Goal: Task Accomplishment & Management: Complete application form

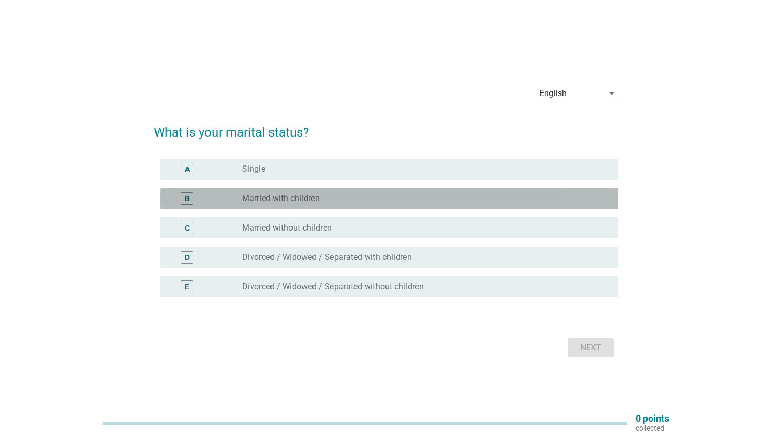
click at [294, 199] on label "Married with children" at bounding box center [281, 198] width 78 height 10
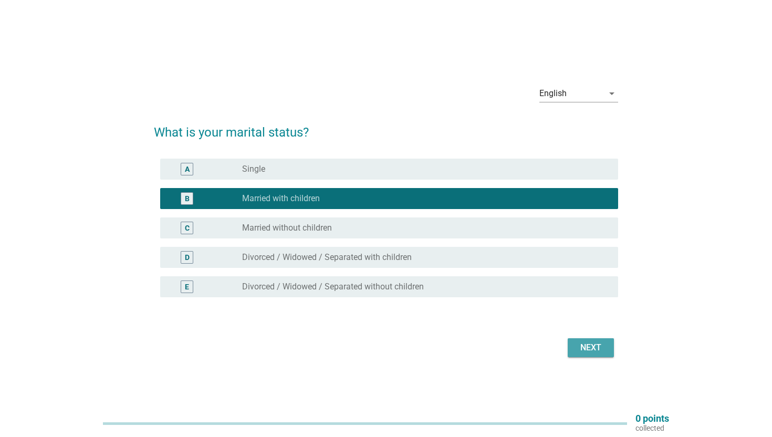
click at [598, 348] on div "Next" at bounding box center [590, 347] width 29 height 13
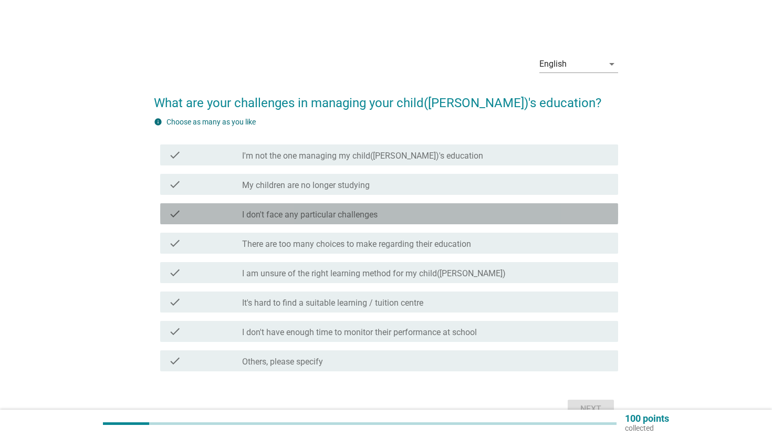
click at [318, 220] on div "check check_box_outline_blank I don't face any particular challenges" at bounding box center [389, 213] width 458 height 21
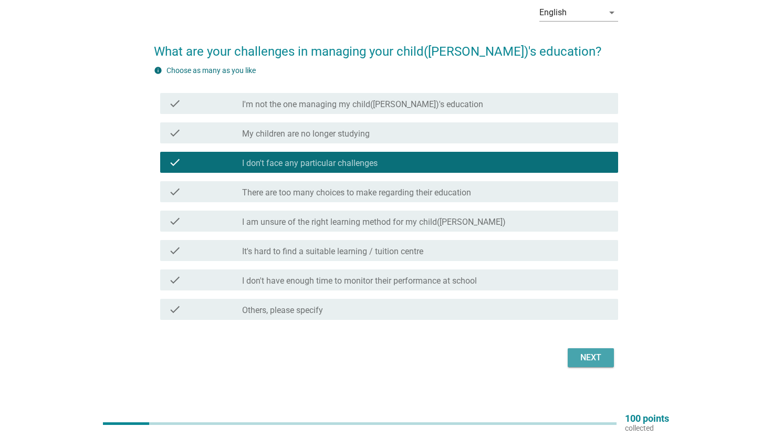
scroll to position [52, 0]
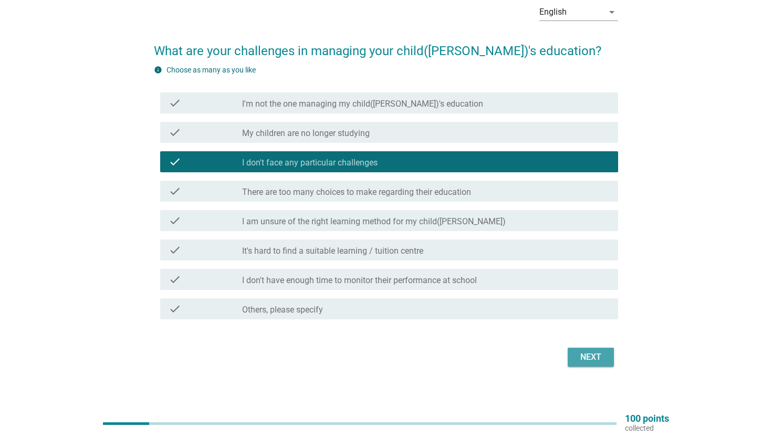
click at [594, 356] on div "Next" at bounding box center [590, 357] width 29 height 13
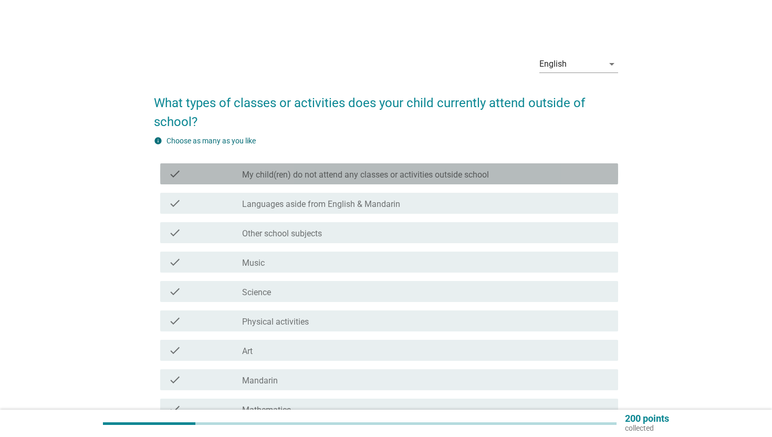
click at [287, 176] on label "My child(ren) do not attend any classes or activities outside school" at bounding box center [365, 175] width 247 height 10
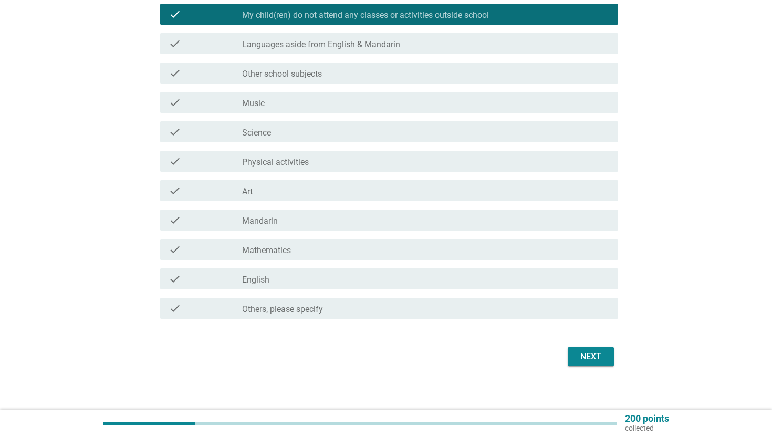
scroll to position [162, 0]
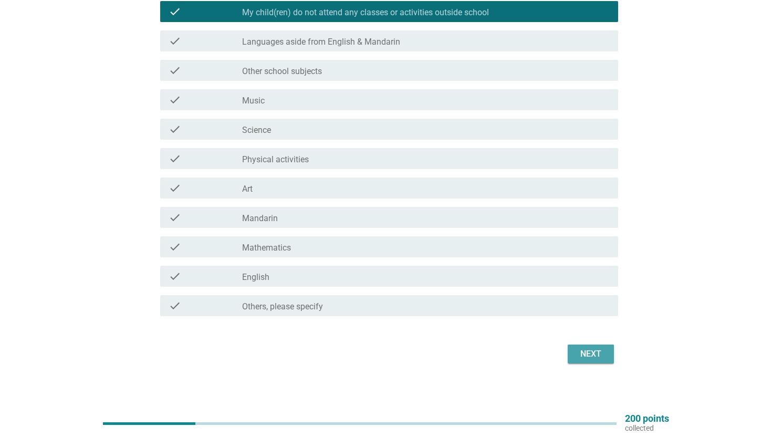
click at [602, 349] on div "Next" at bounding box center [590, 354] width 29 height 13
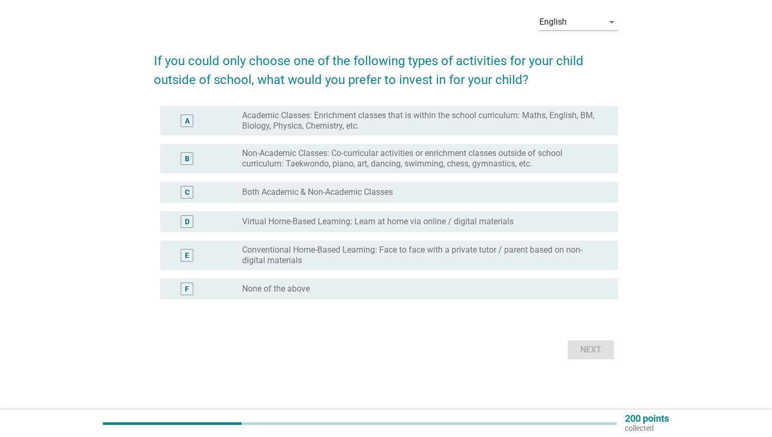
scroll to position [0, 0]
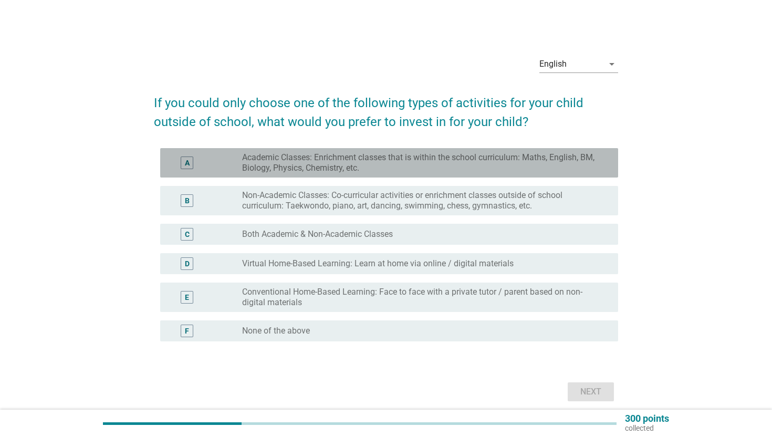
click at [301, 166] on label "Academic Classes: Enrichment classes that is within the school curriculum: Math…" at bounding box center [421, 162] width 359 height 21
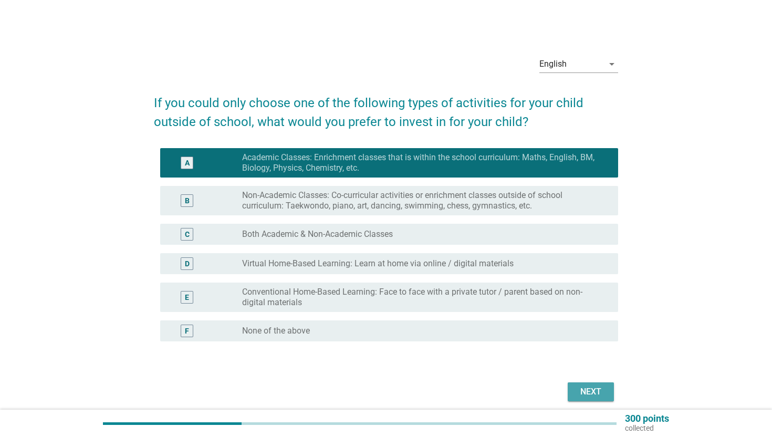
click at [587, 398] on button "Next" at bounding box center [590, 391] width 46 height 19
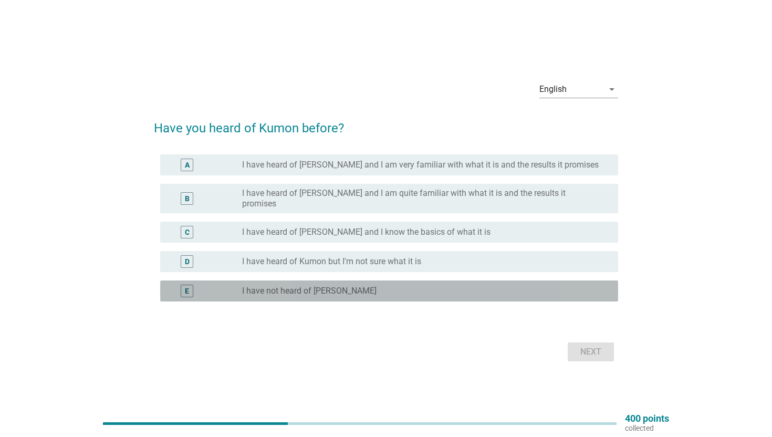
click at [315, 286] on label "I have not heard of [PERSON_NAME]" at bounding box center [309, 291] width 134 height 10
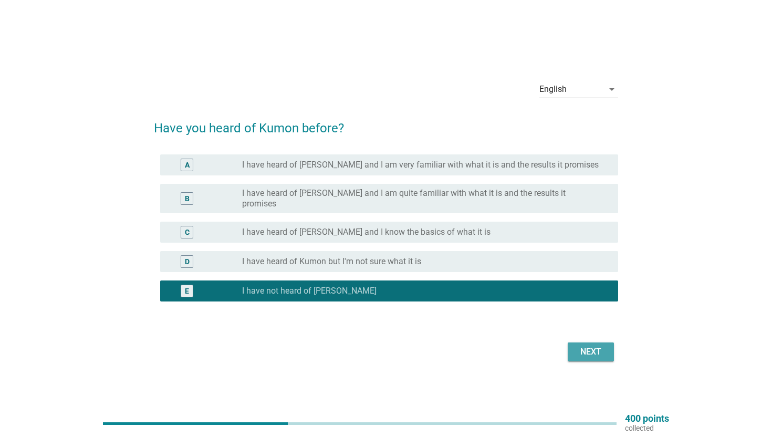
click at [583, 346] on div "Next" at bounding box center [590, 351] width 29 height 13
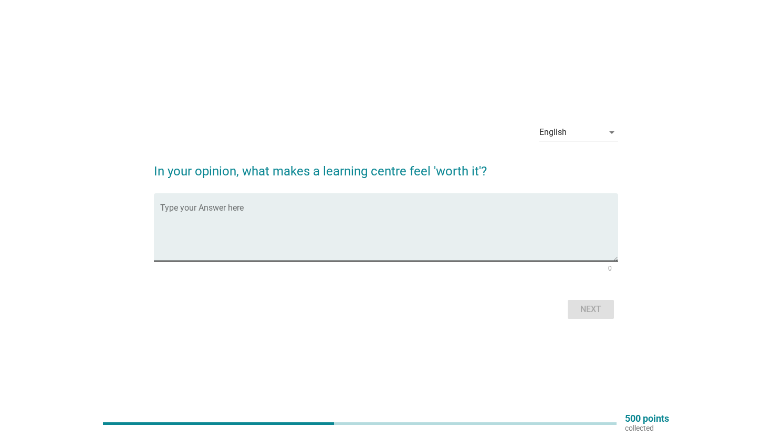
click at [303, 246] on textarea "Type your Answer here" at bounding box center [389, 233] width 458 height 55
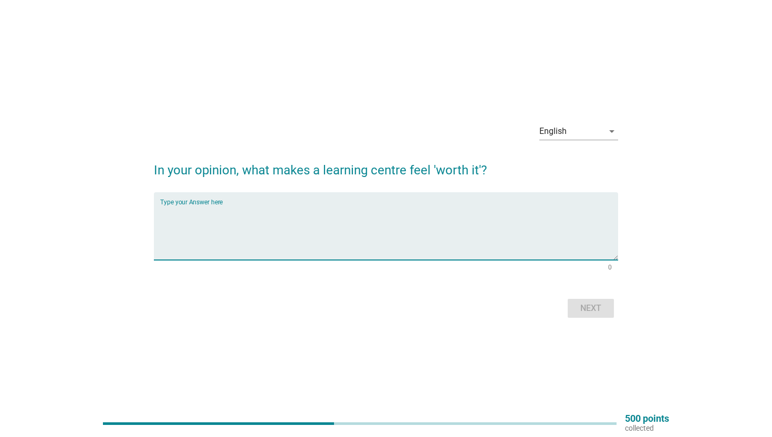
click at [331, 173] on h2 "In your opinion, what makes a learning centre feel 'worth it'?" at bounding box center [386, 164] width 464 height 29
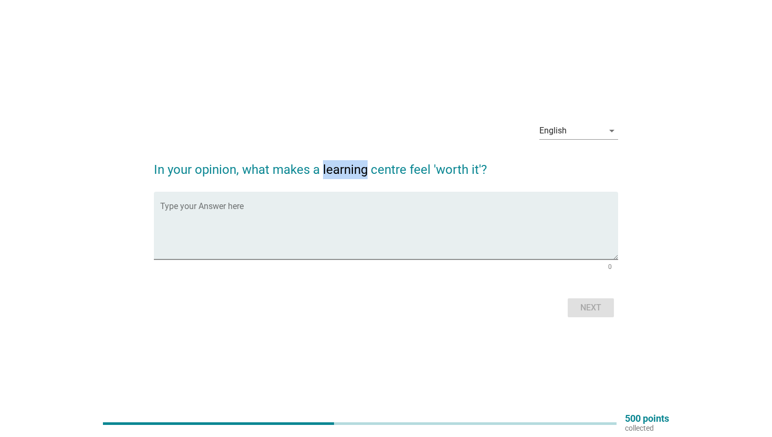
click at [331, 173] on h2 "In your opinion, what makes a learning centre feel 'worth it'?" at bounding box center [386, 164] width 464 height 29
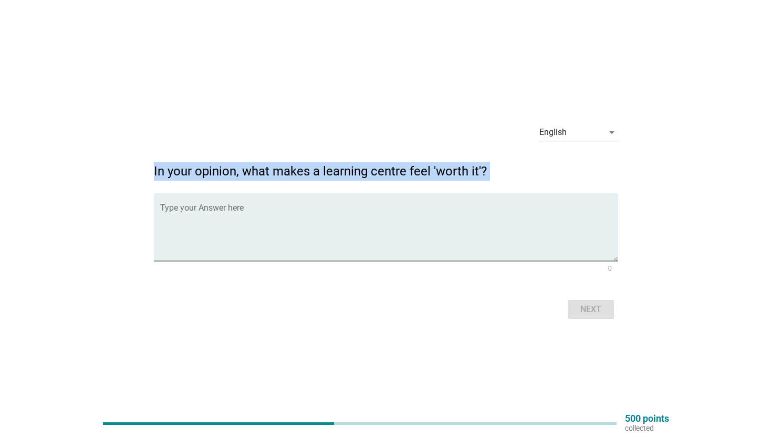
click at [331, 173] on h2 "In your opinion, what makes a learning centre feel 'worth it'?" at bounding box center [386, 165] width 464 height 29
copy form "In your opinion, what makes a learning centre feel 'worth it'?"
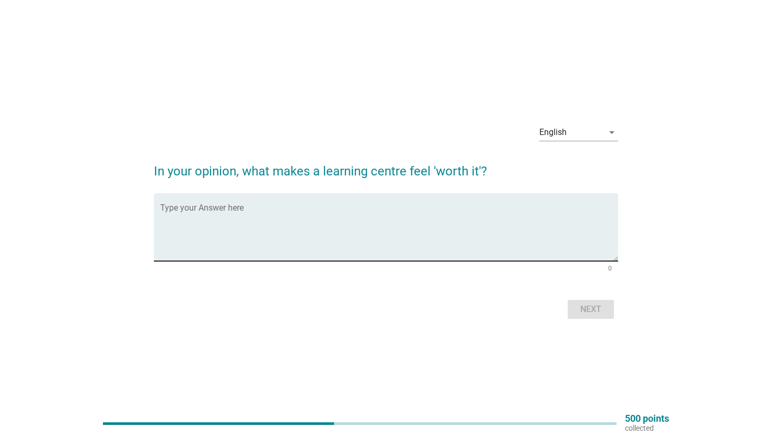
click at [328, 229] on textarea "Type your Answer here" at bounding box center [389, 233] width 458 height 55
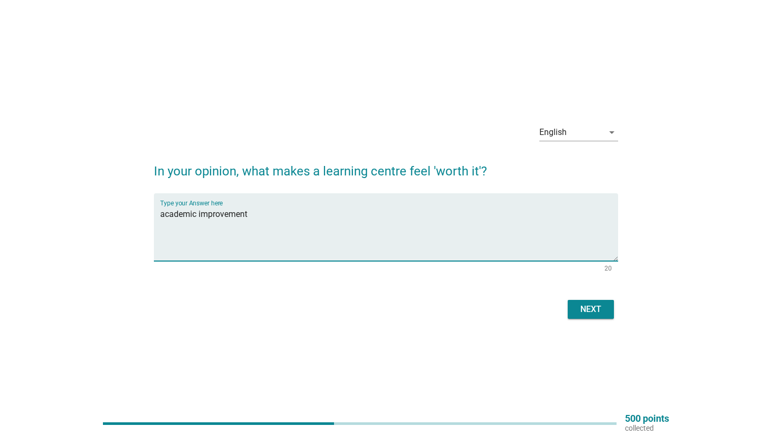
type textarea "academic improvement"
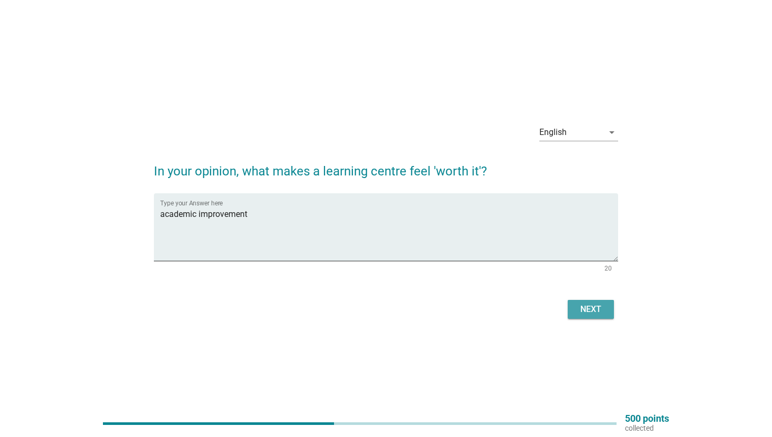
click at [594, 305] on div "Next" at bounding box center [590, 309] width 29 height 13
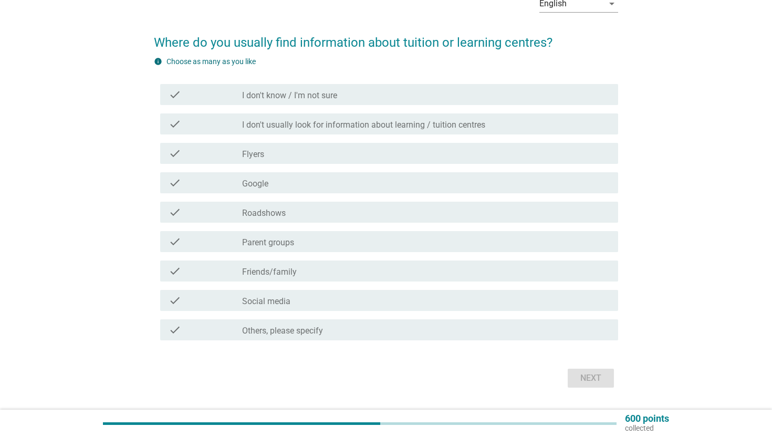
scroll to position [61, 0]
drag, startPoint x: 318, startPoint y: 98, endPoint x: 339, endPoint y: 110, distance: 24.0
click at [318, 98] on label "I don't know / I'm not sure" at bounding box center [289, 94] width 95 height 10
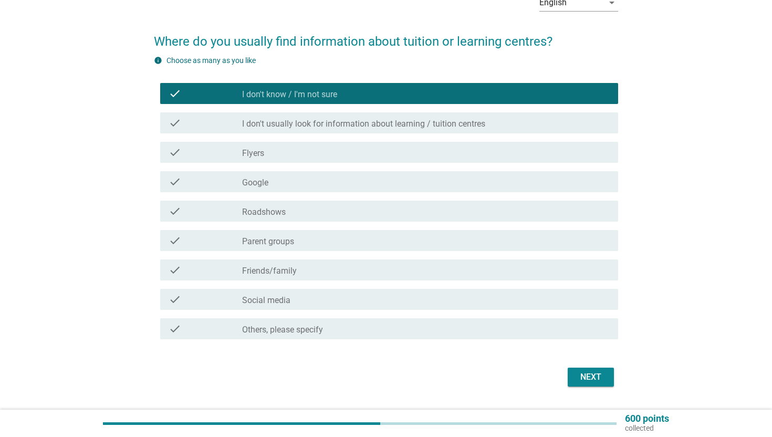
click at [587, 377] on div "Next" at bounding box center [590, 377] width 29 height 13
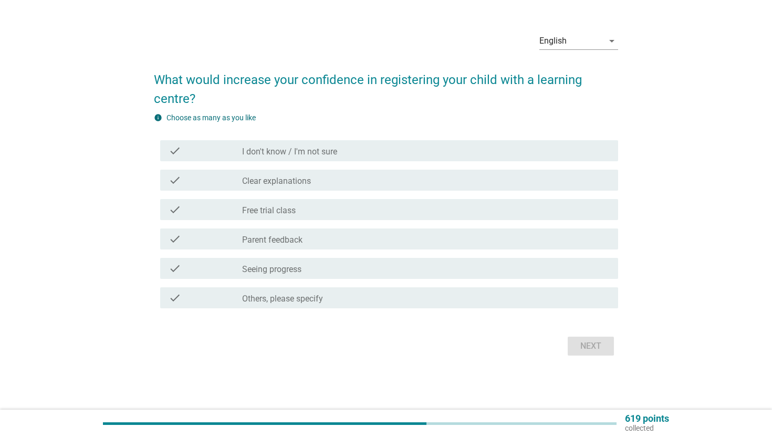
scroll to position [0, 0]
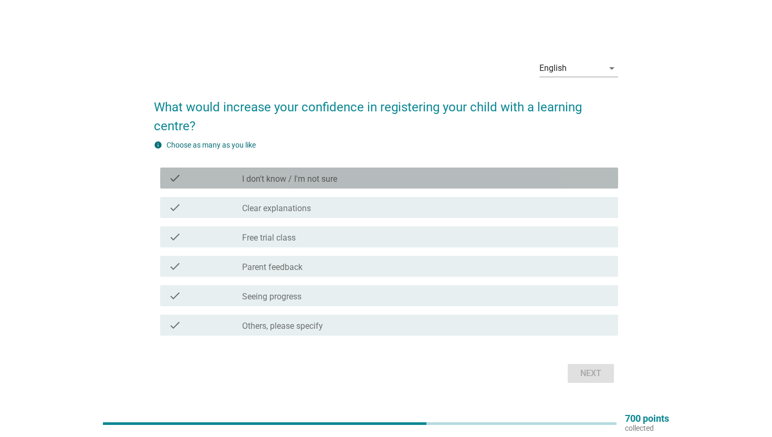
click at [324, 178] on label "I don't know / I'm not sure" at bounding box center [289, 179] width 95 height 10
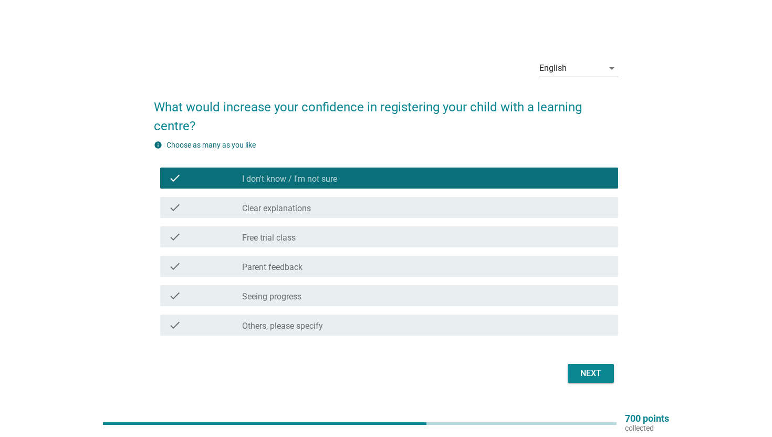
click at [573, 364] on button "Next" at bounding box center [590, 373] width 46 height 19
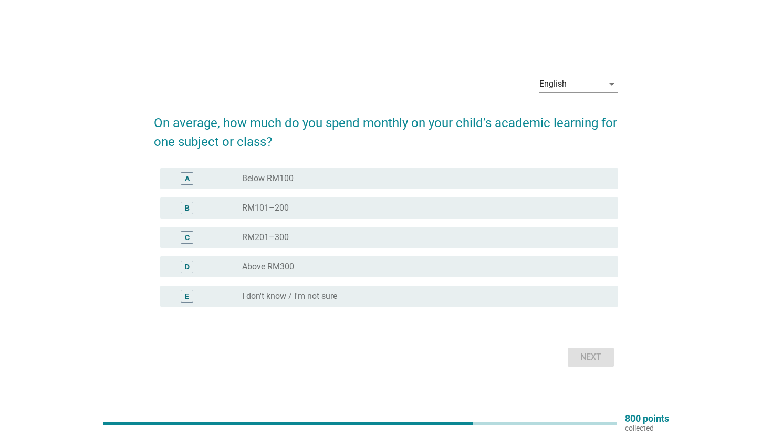
click at [266, 262] on label "Above RM300" at bounding box center [268, 266] width 52 height 10
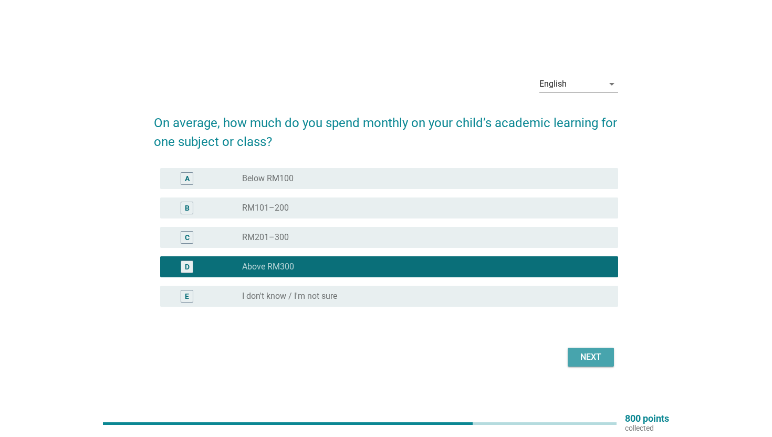
click at [597, 362] on div "Next" at bounding box center [590, 357] width 29 height 13
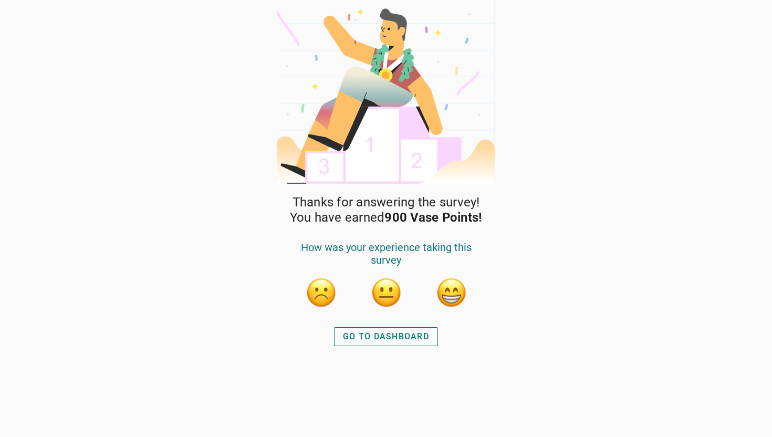
click at [67, 193] on div "Thanks for answering the survey! You have earned 900 Vase Points! How was your …" at bounding box center [386, 218] width 772 height 437
